Goal: Task Accomplishment & Management: Use online tool/utility

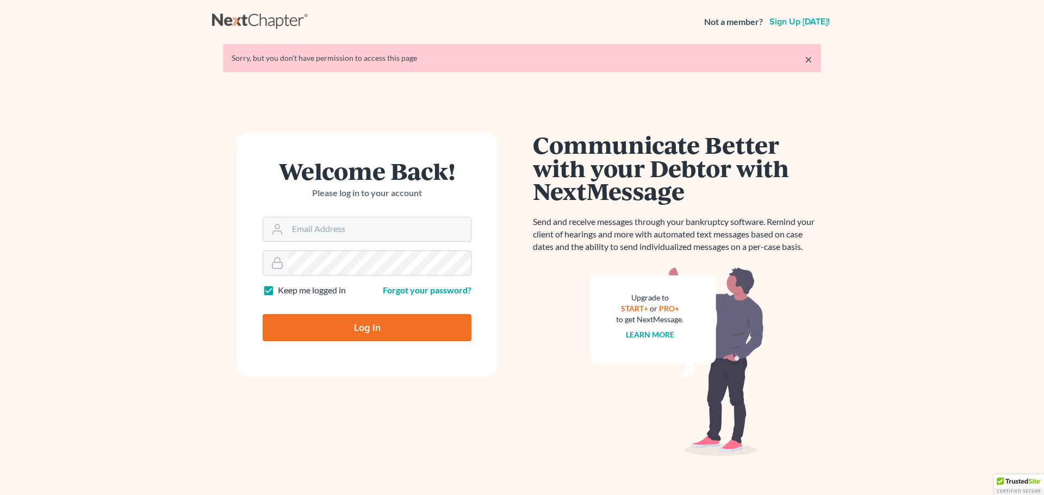
type input "[PERSON_NAME][EMAIL_ADDRESS][DOMAIN_NAME]"
click at [345, 318] on input "Log In" at bounding box center [367, 327] width 209 height 27
type input "Thinking..."
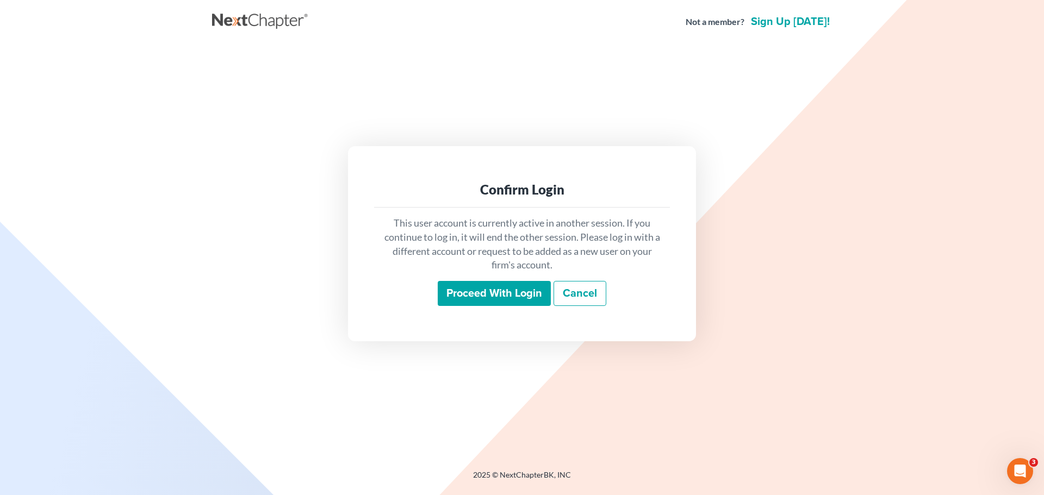
click at [485, 283] on input "Proceed with login" at bounding box center [494, 293] width 113 height 25
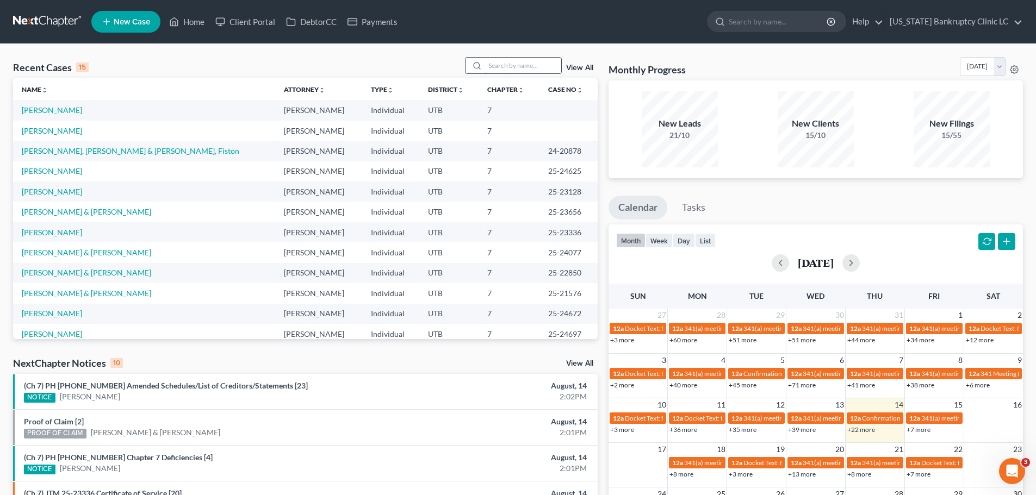
click at [510, 65] on input "search" at bounding box center [523, 66] width 76 height 16
type input "little"
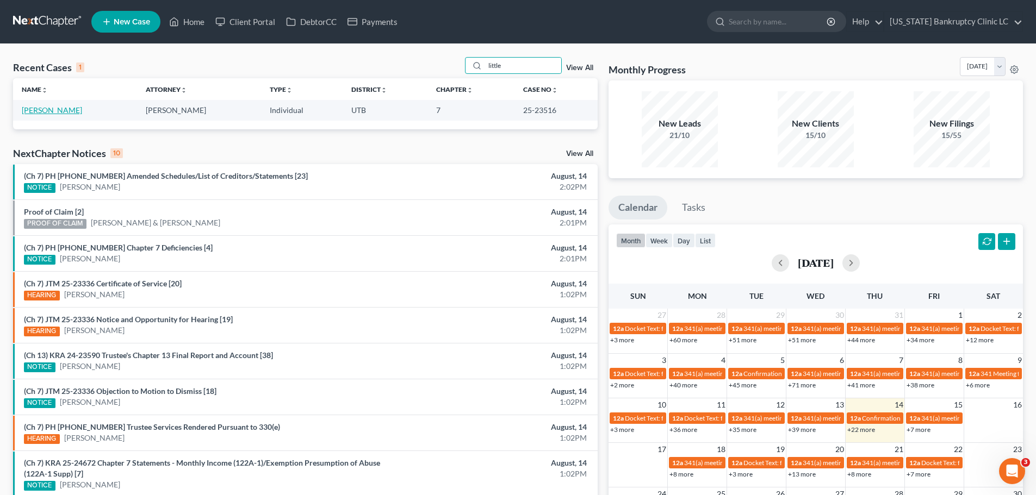
click at [40, 109] on link "[PERSON_NAME]" at bounding box center [52, 110] width 60 height 9
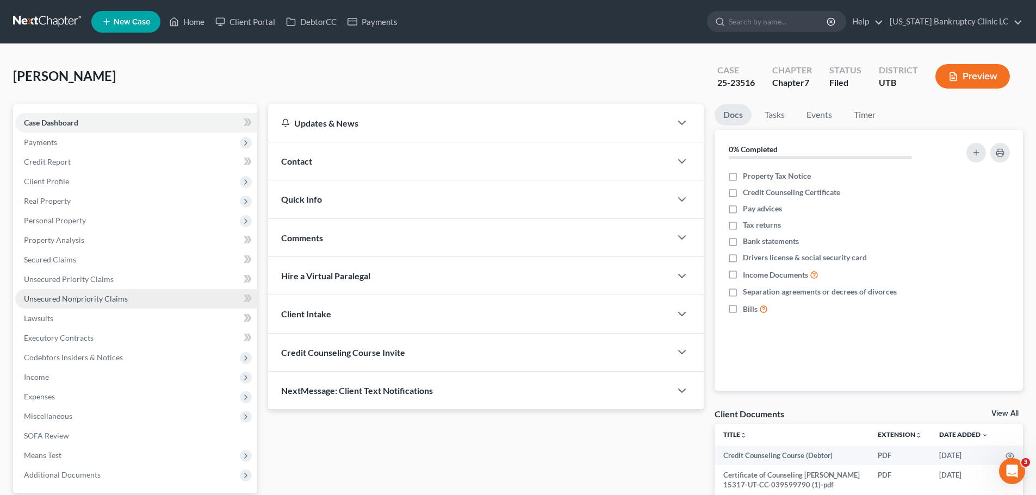
click at [69, 295] on span "Unsecured Nonpriority Claims" at bounding box center [76, 298] width 104 height 9
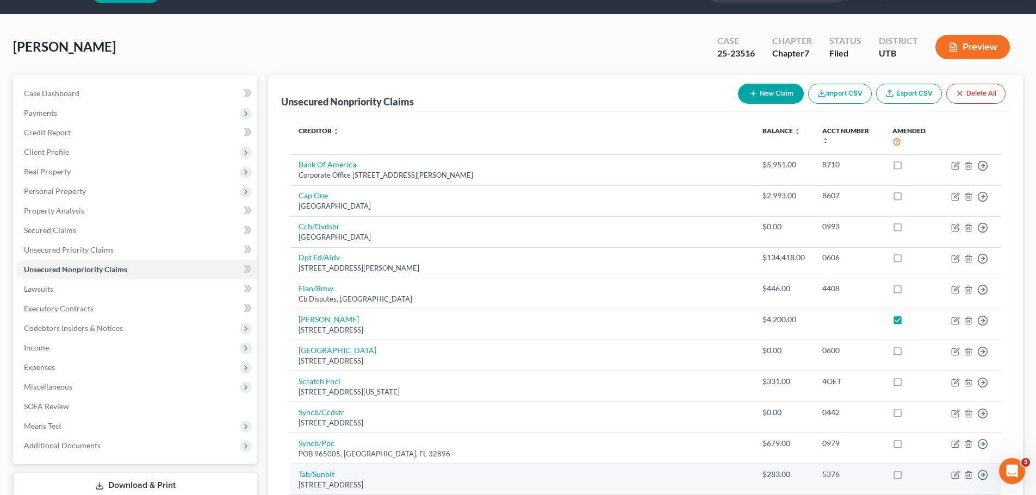
scroll to position [21, 0]
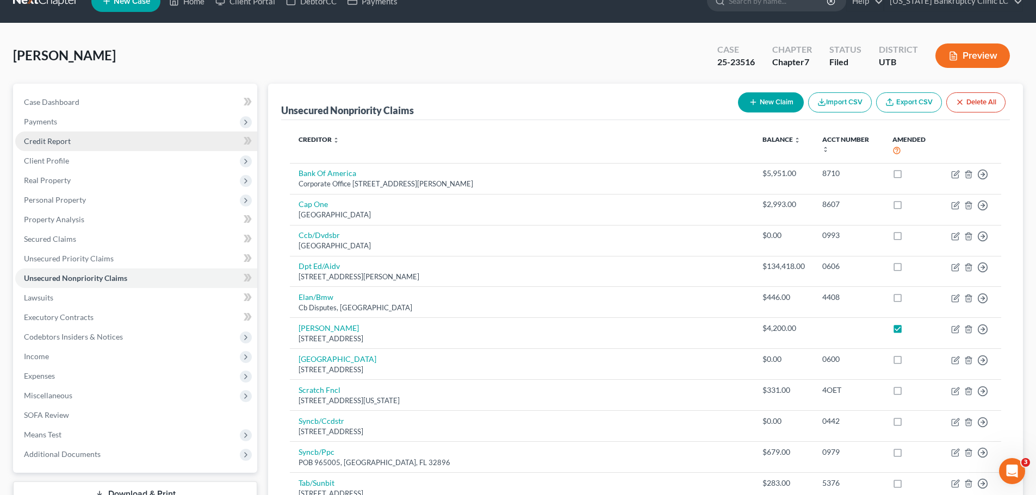
click at [74, 142] on link "Credit Report" at bounding box center [136, 142] width 242 height 20
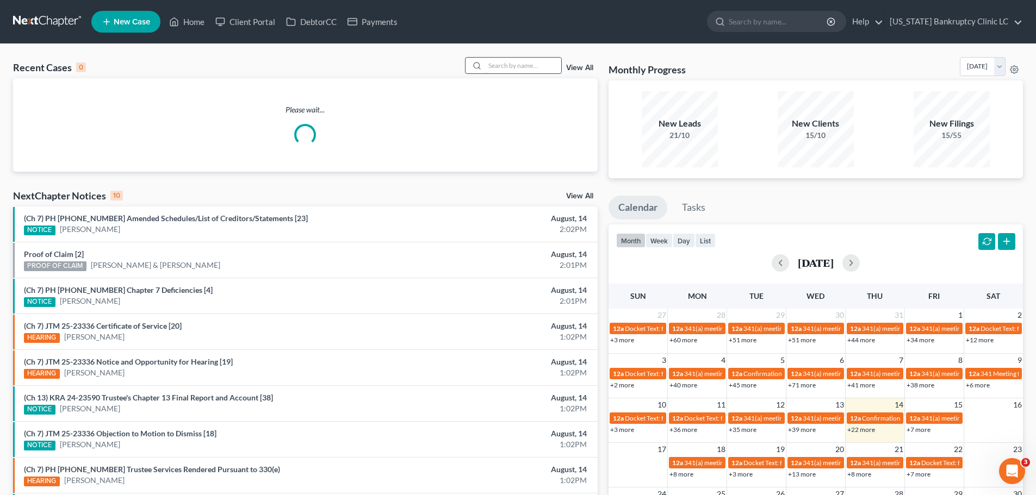
click at [515, 64] on input "search" at bounding box center [523, 66] width 76 height 16
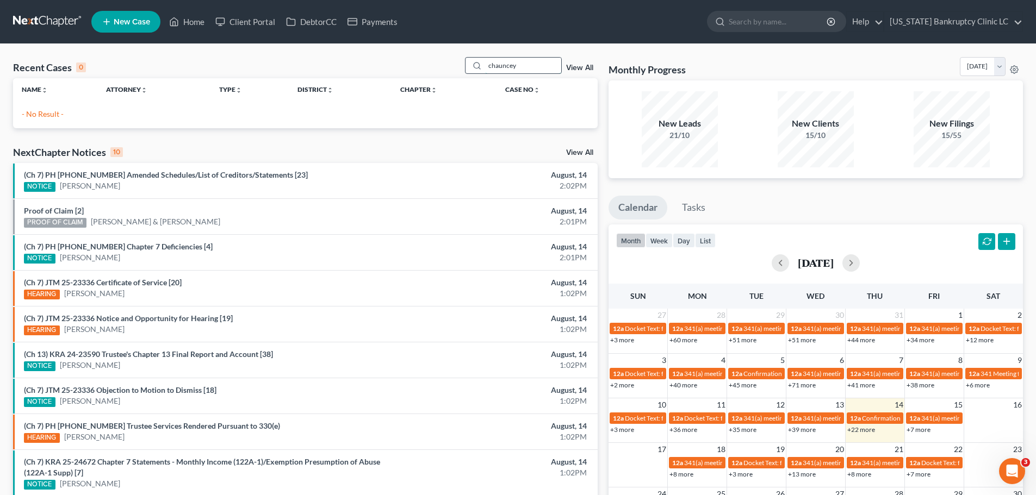
type input "chauncey"
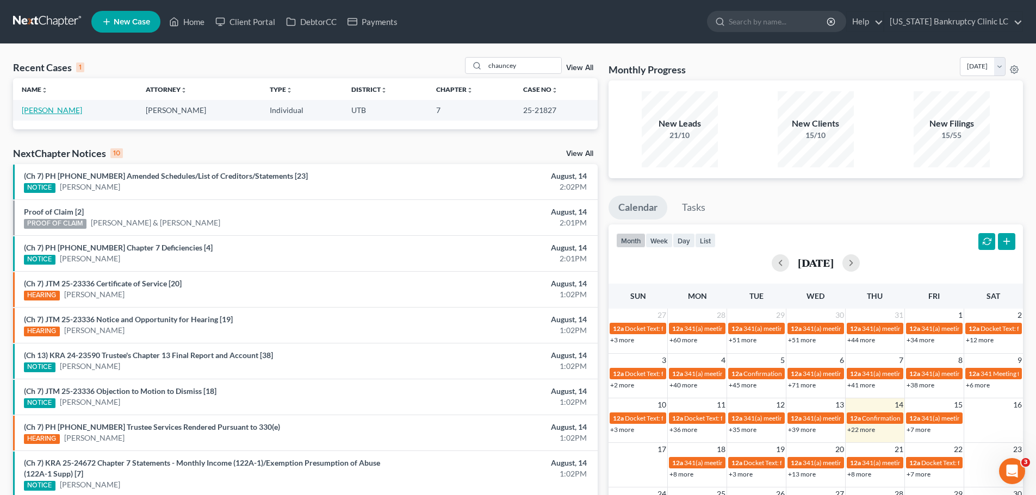
click at [52, 109] on link "[PERSON_NAME]" at bounding box center [52, 110] width 60 height 9
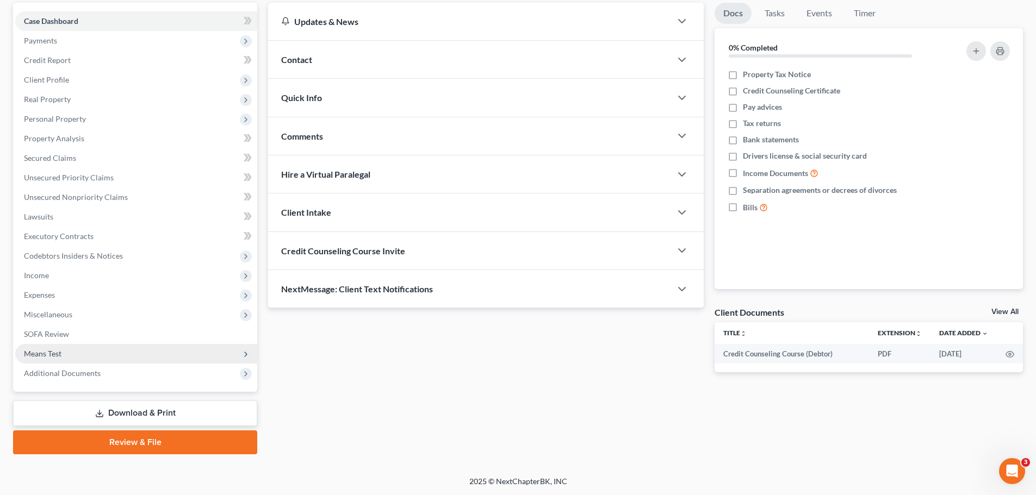
scroll to position [102, 0]
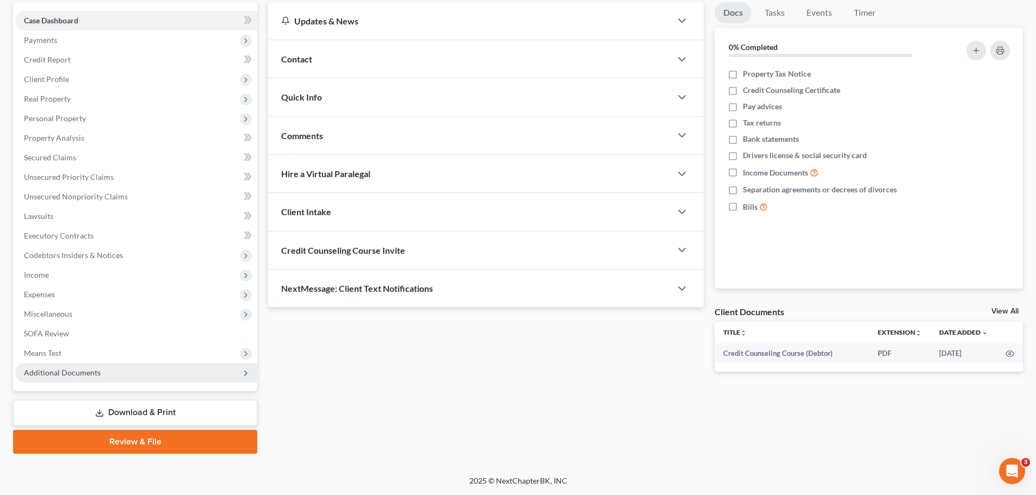
click at [97, 376] on span "Additional Documents" at bounding box center [62, 372] width 77 height 9
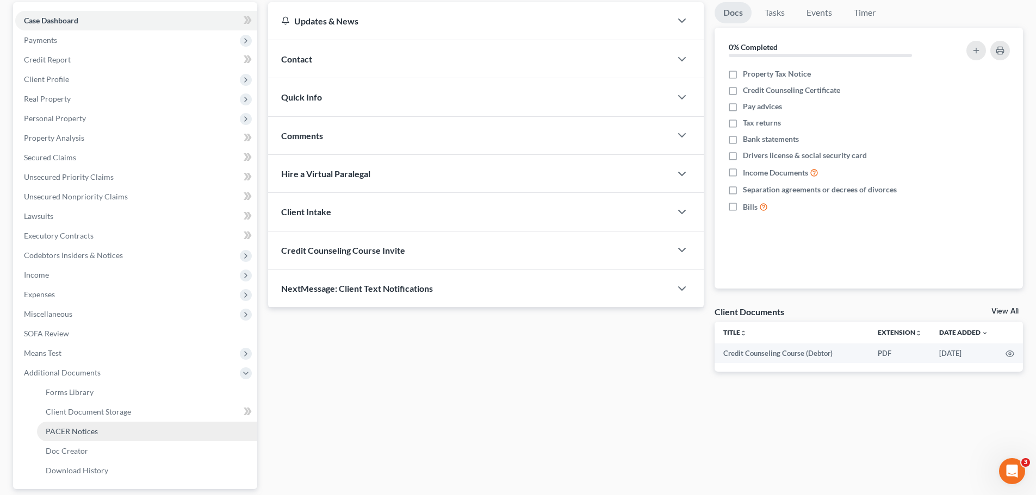
click at [79, 427] on span "PACER Notices" at bounding box center [72, 431] width 52 height 9
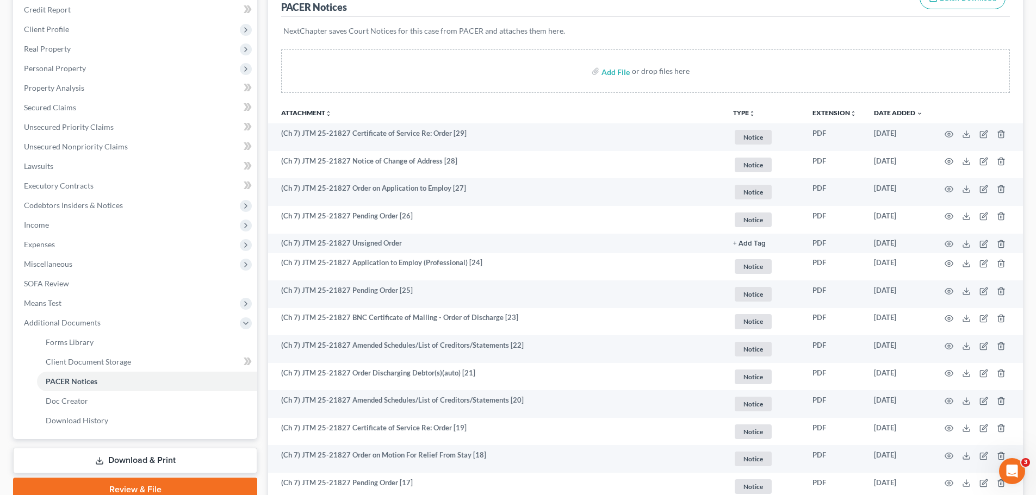
scroll to position [163, 0]
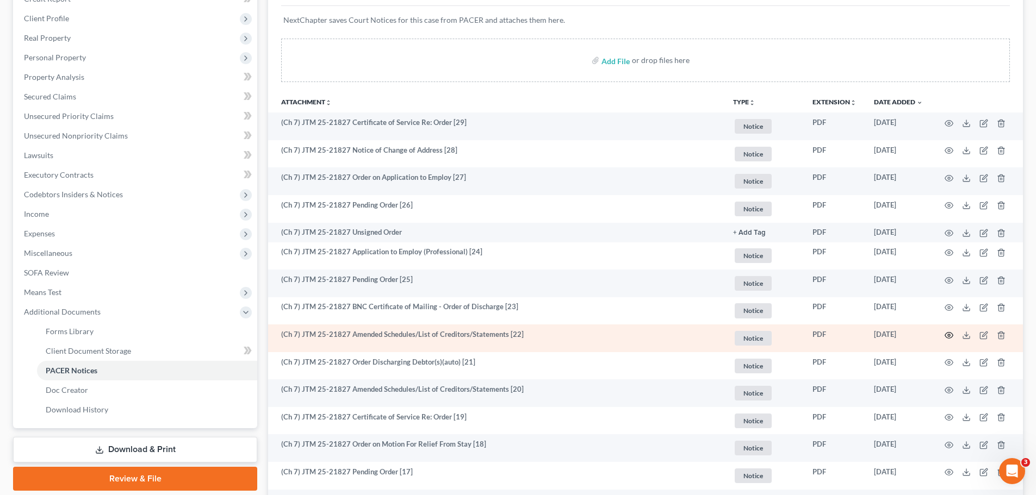
click at [947, 334] on icon "button" at bounding box center [949, 335] width 9 height 9
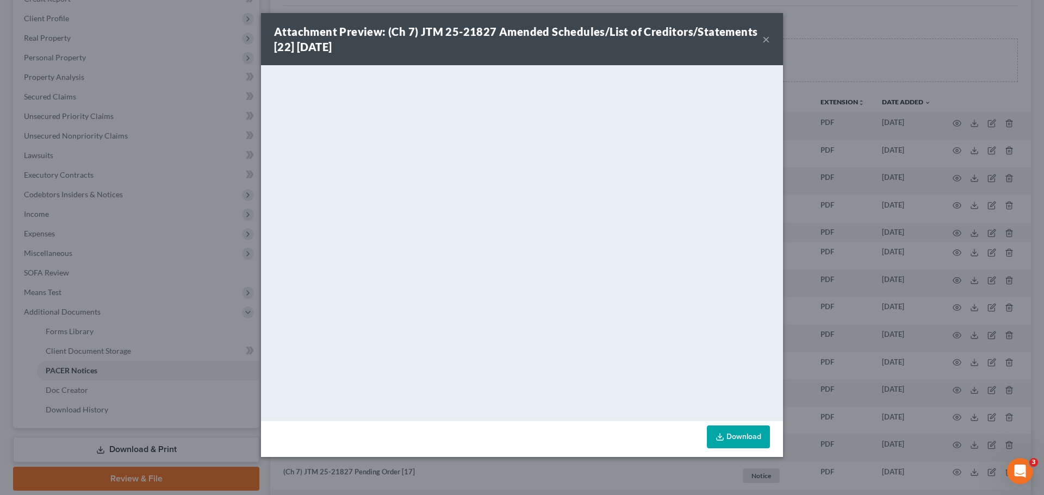
click at [767, 39] on button "×" at bounding box center [767, 39] width 8 height 13
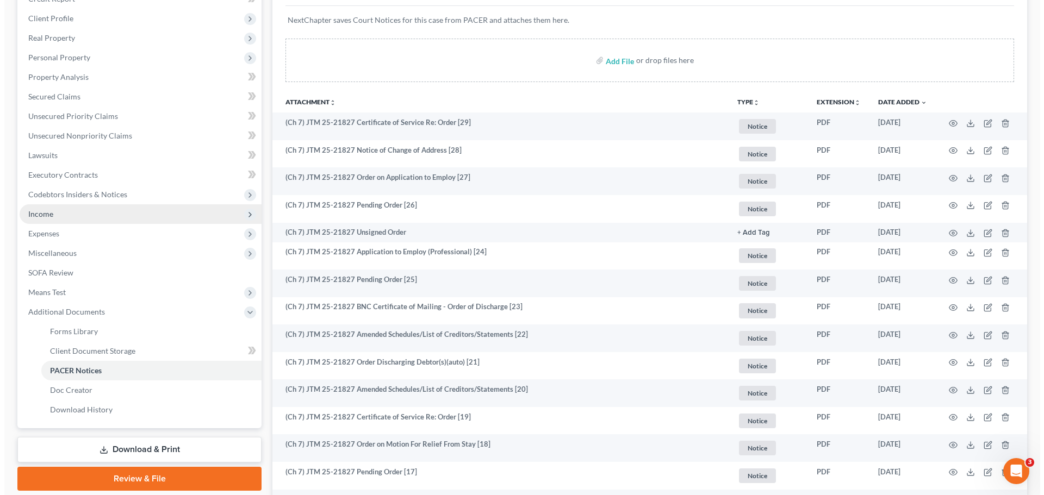
scroll to position [0, 0]
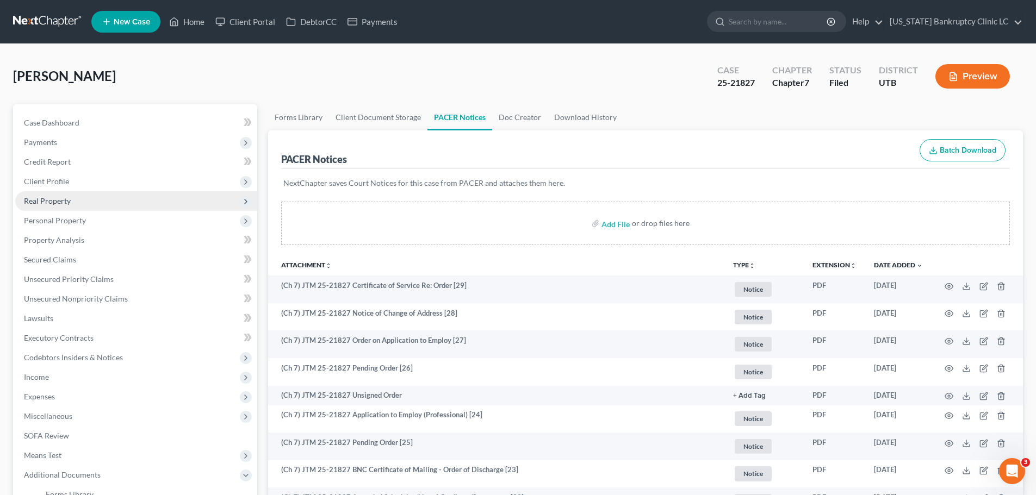
click at [129, 198] on span "Real Property" at bounding box center [136, 201] width 242 height 20
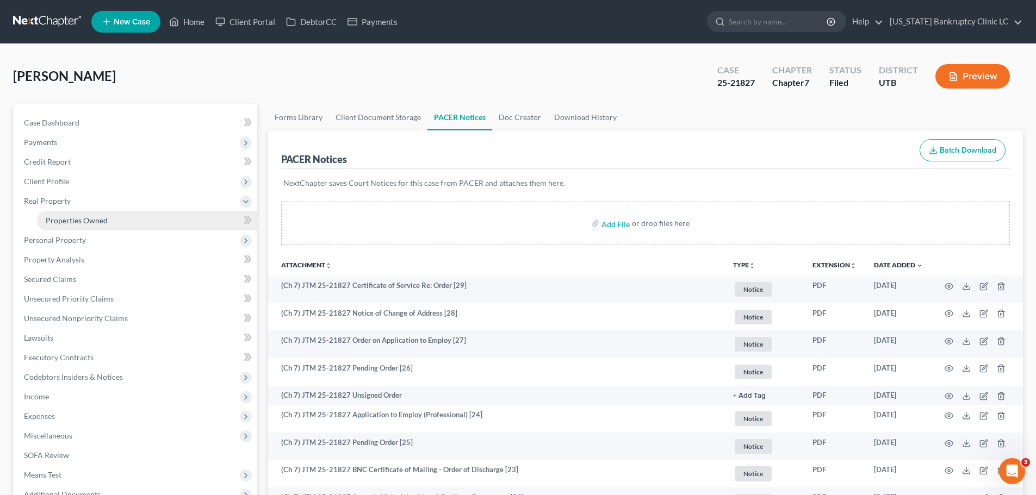
click at [102, 220] on span "Properties Owned" at bounding box center [77, 220] width 62 height 9
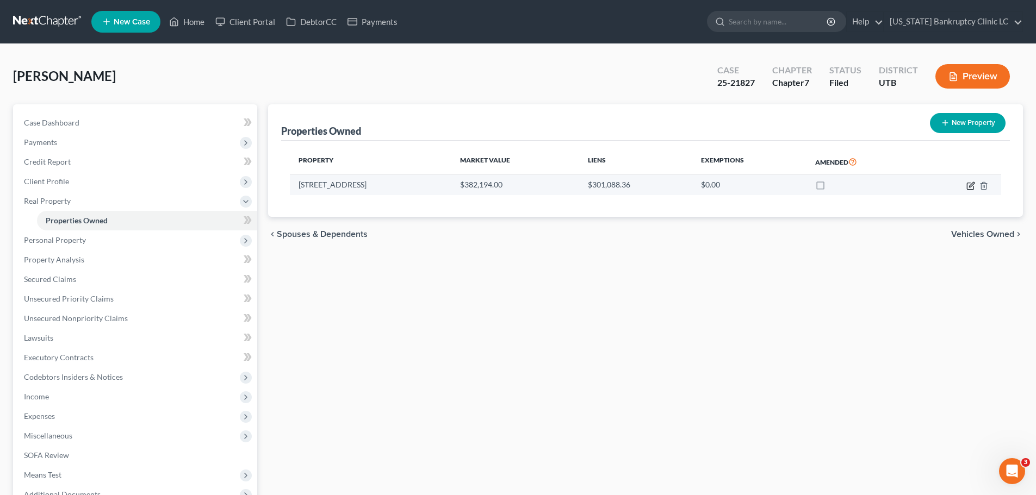
click at [971, 188] on icon "button" at bounding box center [970, 186] width 9 height 9
select select "50"
select select "0"
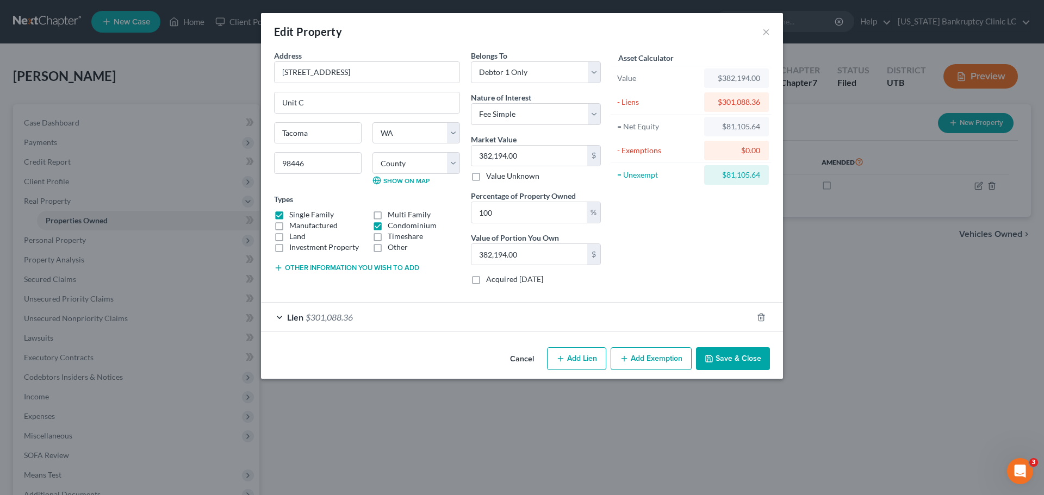
click at [634, 356] on button "Add Exemption" at bounding box center [651, 359] width 81 height 23
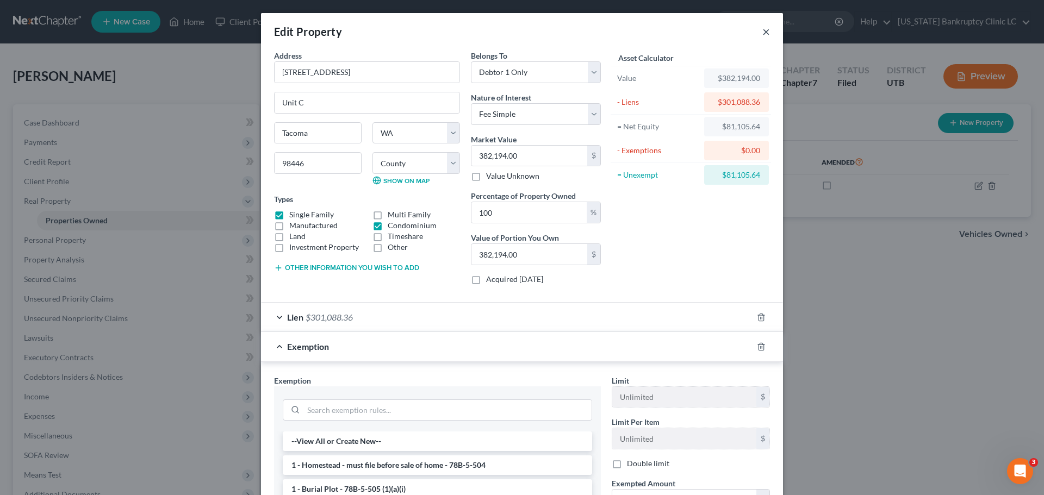
click at [763, 32] on button "×" at bounding box center [767, 31] width 8 height 13
